Goal: Task Accomplishment & Management: Manage account settings

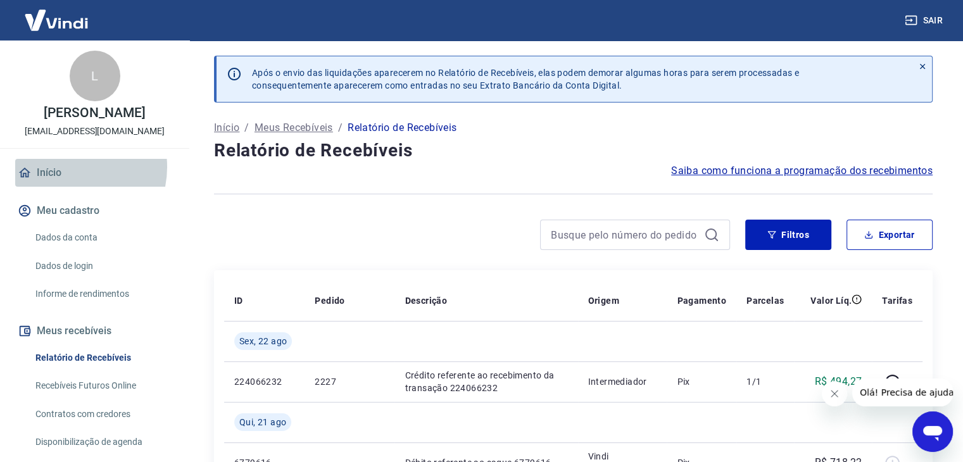
click at [68, 180] on link "Início" at bounding box center [94, 173] width 159 height 28
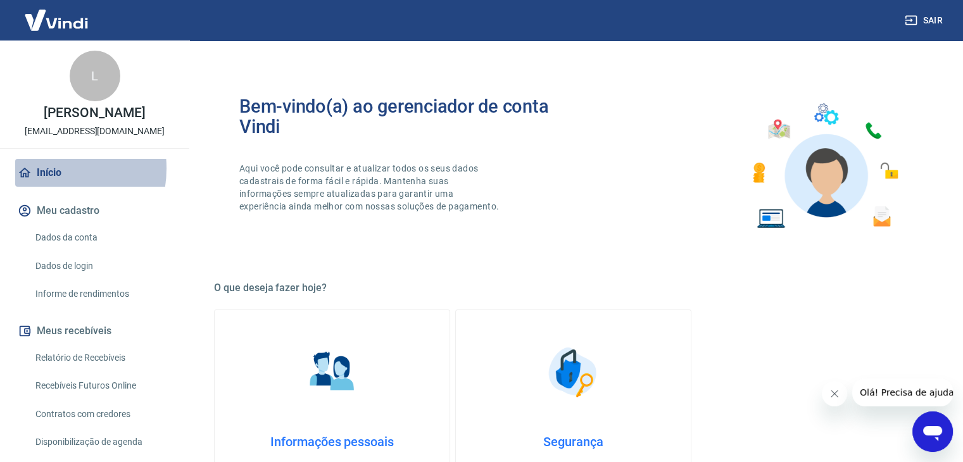
click at [44, 182] on link "Início" at bounding box center [94, 173] width 159 height 28
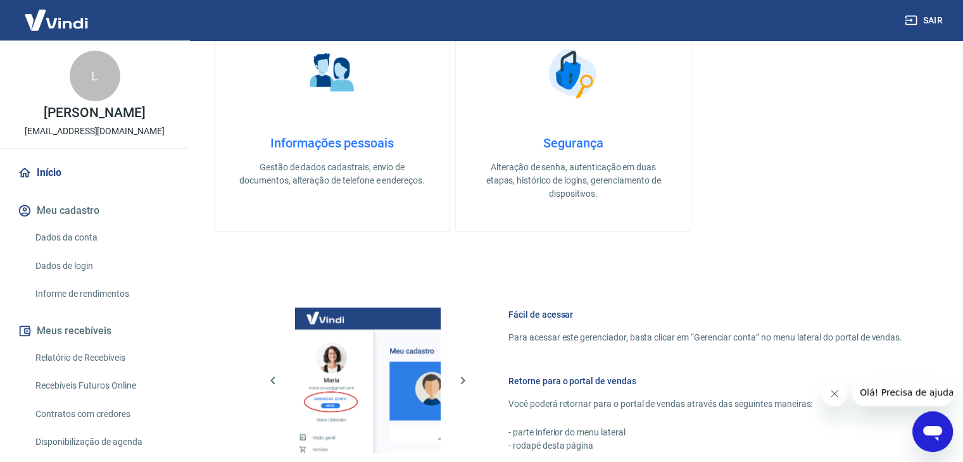
scroll to position [284, 0]
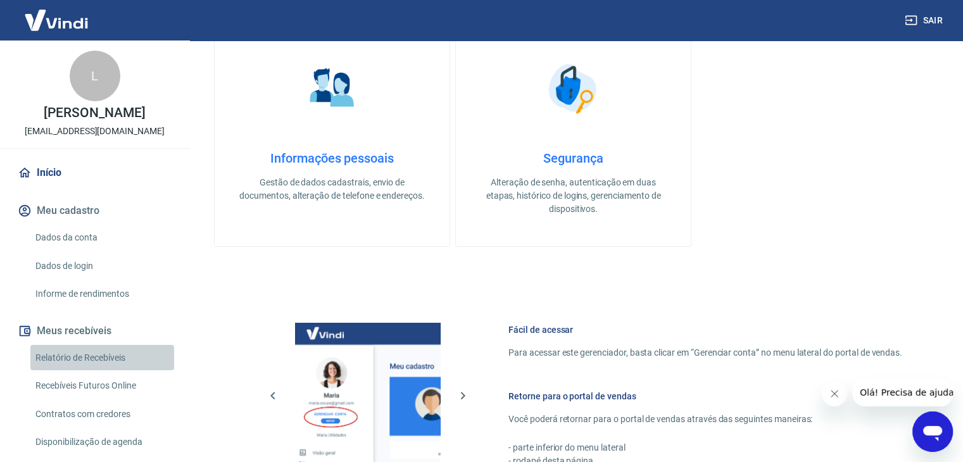
click at [110, 371] on link "Relatório de Recebíveis" at bounding box center [102, 358] width 144 height 26
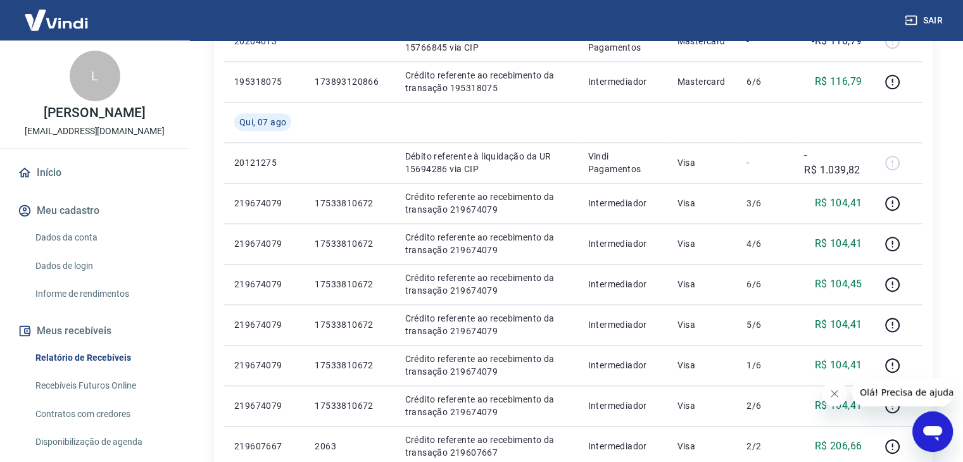
scroll to position [950, 0]
click at [90, 398] on link "Recebíveis Futuros Online" at bounding box center [102, 386] width 144 height 26
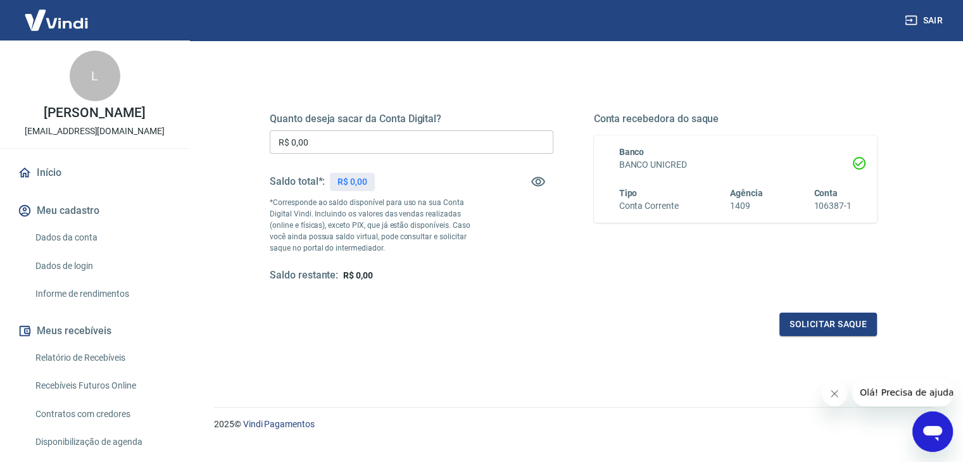
scroll to position [163, 0]
